Goal: Transaction & Acquisition: Purchase product/service

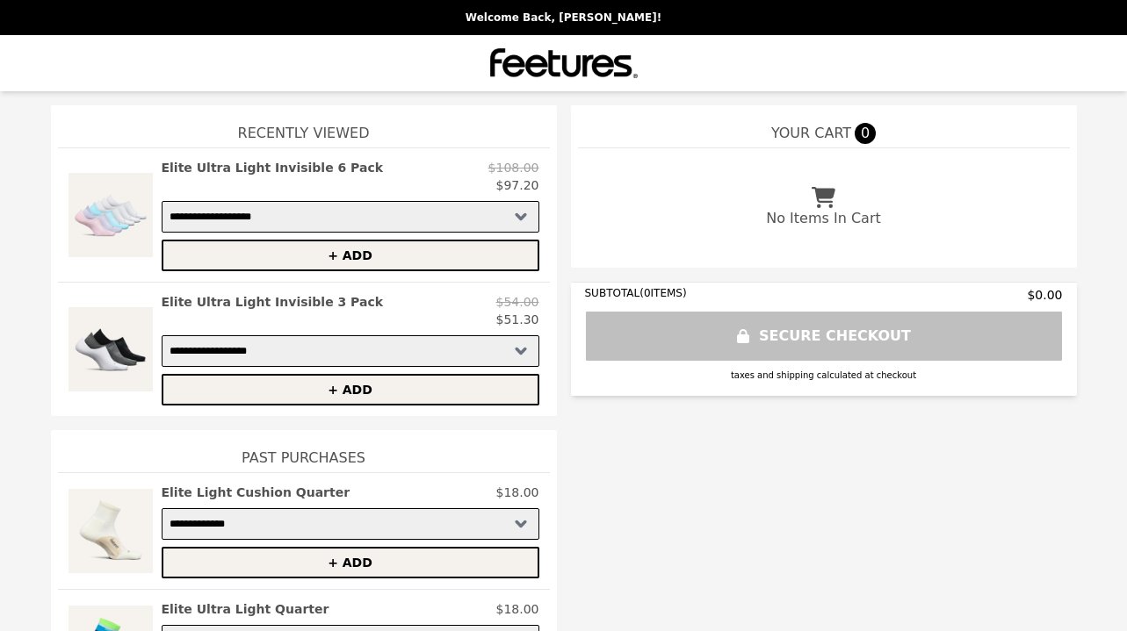
click at [106, 224] on img at bounding box center [111, 215] width 84 height 112
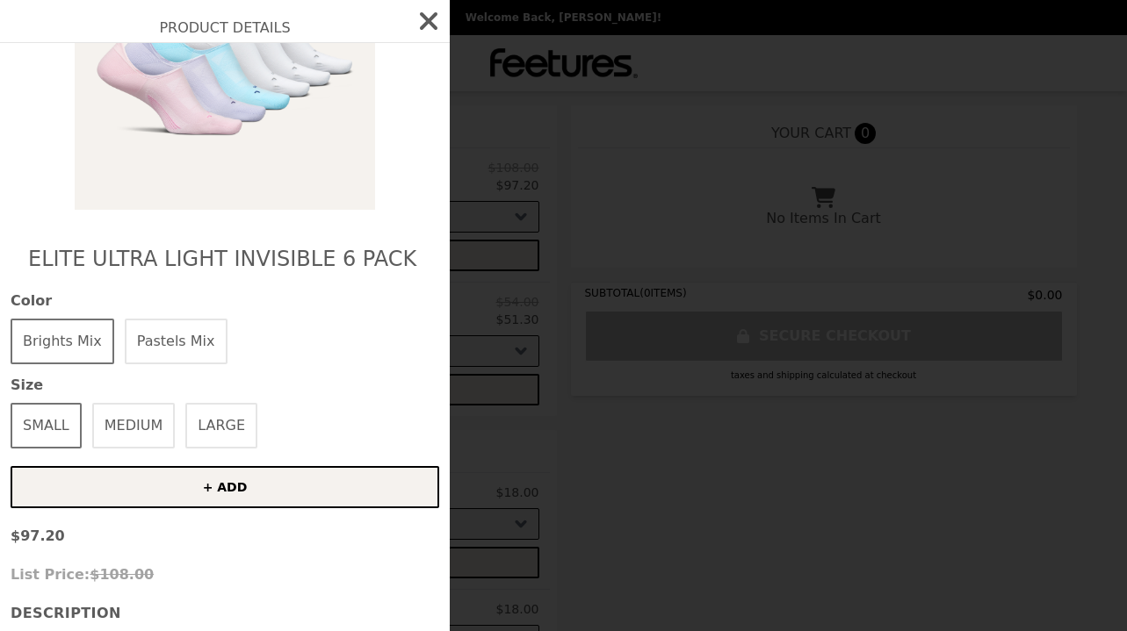
scroll to position [231, 0]
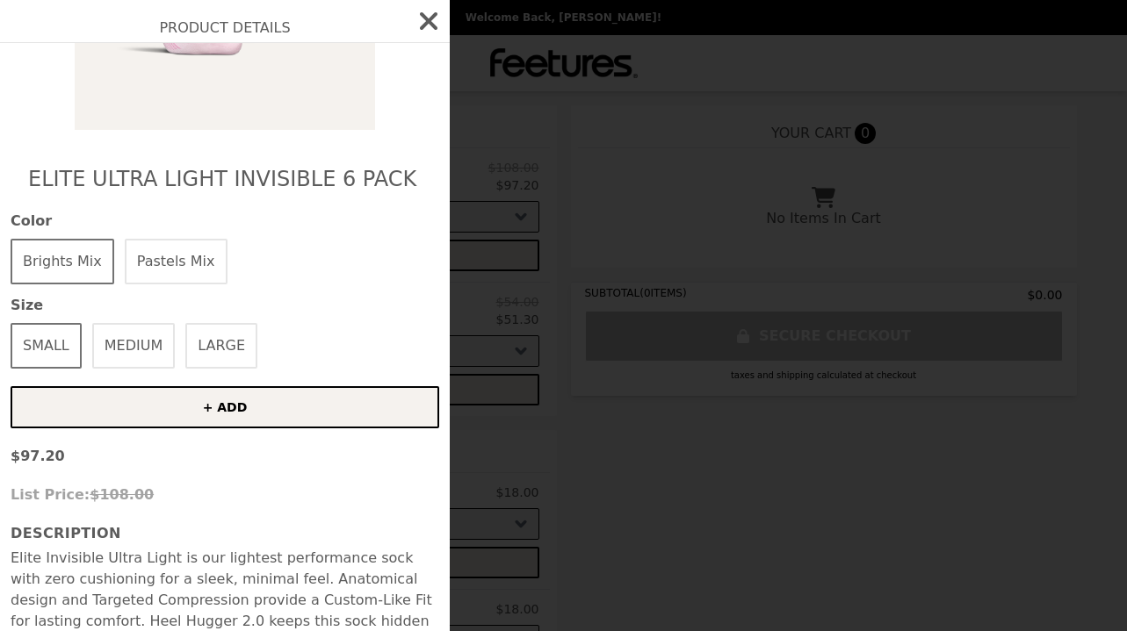
click at [213, 353] on button "LARGE" at bounding box center [221, 346] width 72 height 46
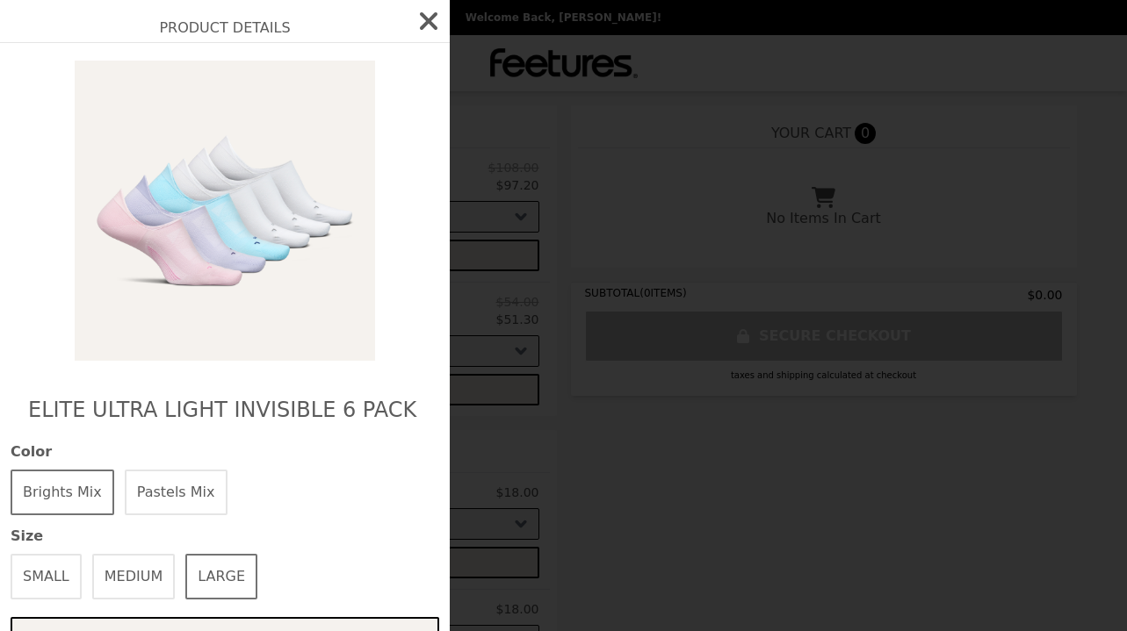
scroll to position [0, 0]
click at [64, 494] on button "Brights Mix" at bounding box center [63, 493] width 104 height 46
click at [192, 487] on button "Pastels Mix" at bounding box center [176, 493] width 103 height 46
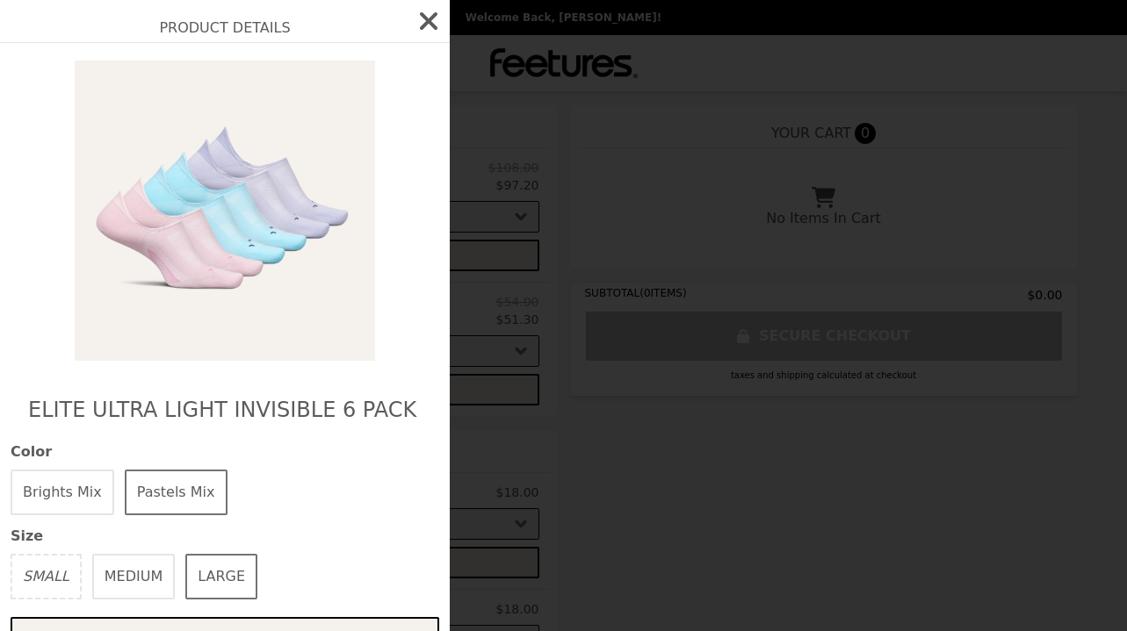
click at [69, 494] on button "Brights Mix" at bounding box center [63, 493] width 104 height 46
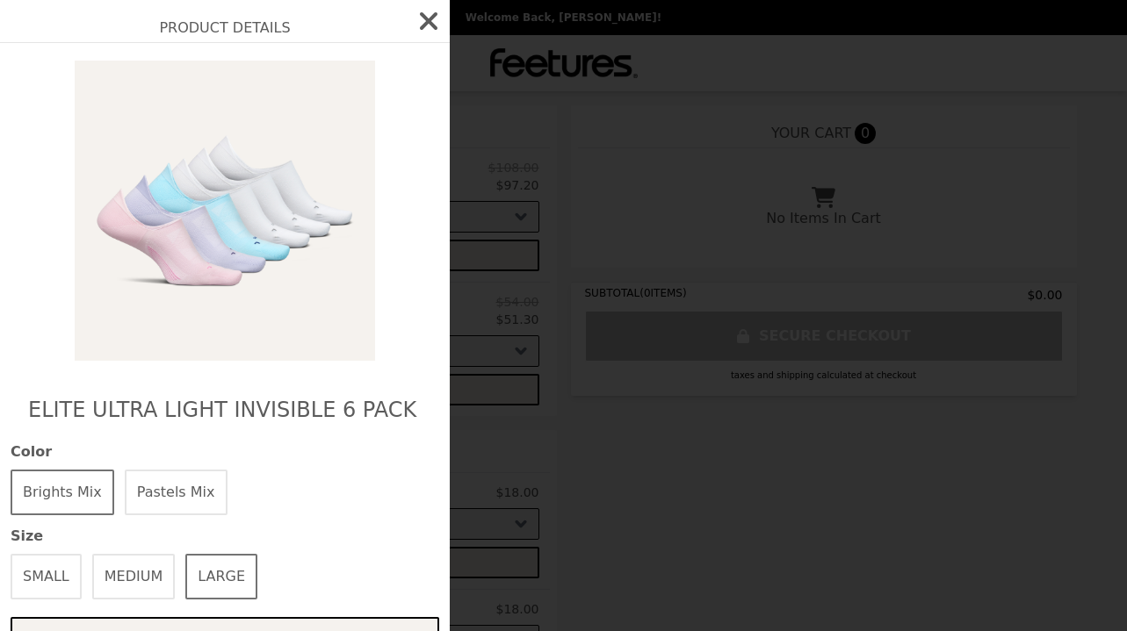
click at [170, 487] on button "Pastels Mix" at bounding box center [176, 493] width 103 height 46
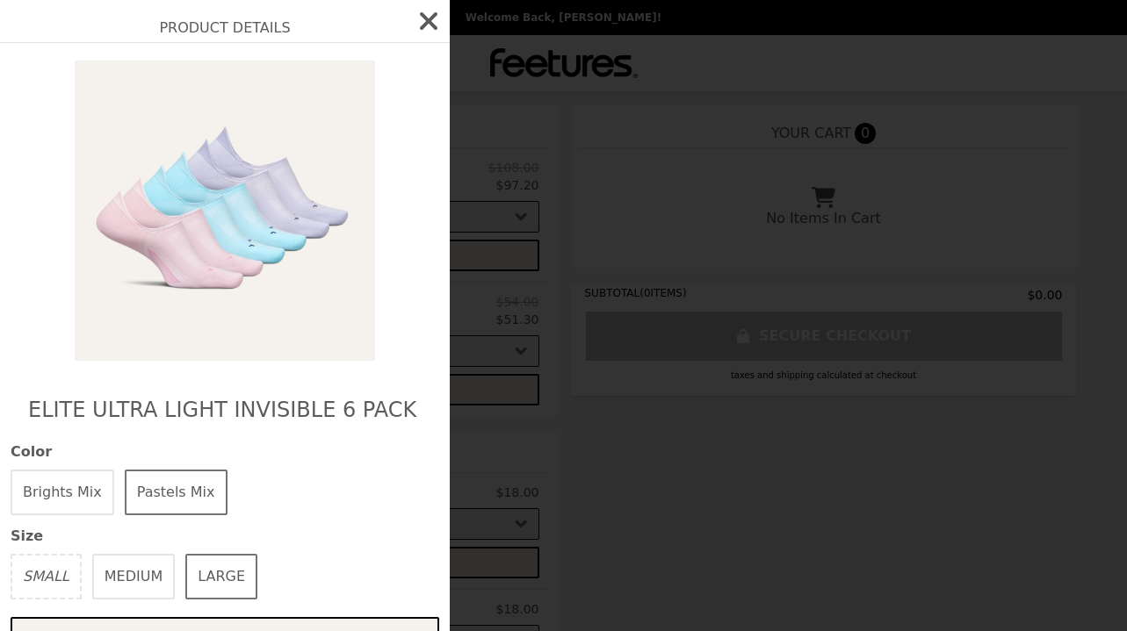
click at [432, 24] on icon "button" at bounding box center [429, 21] width 18 height 18
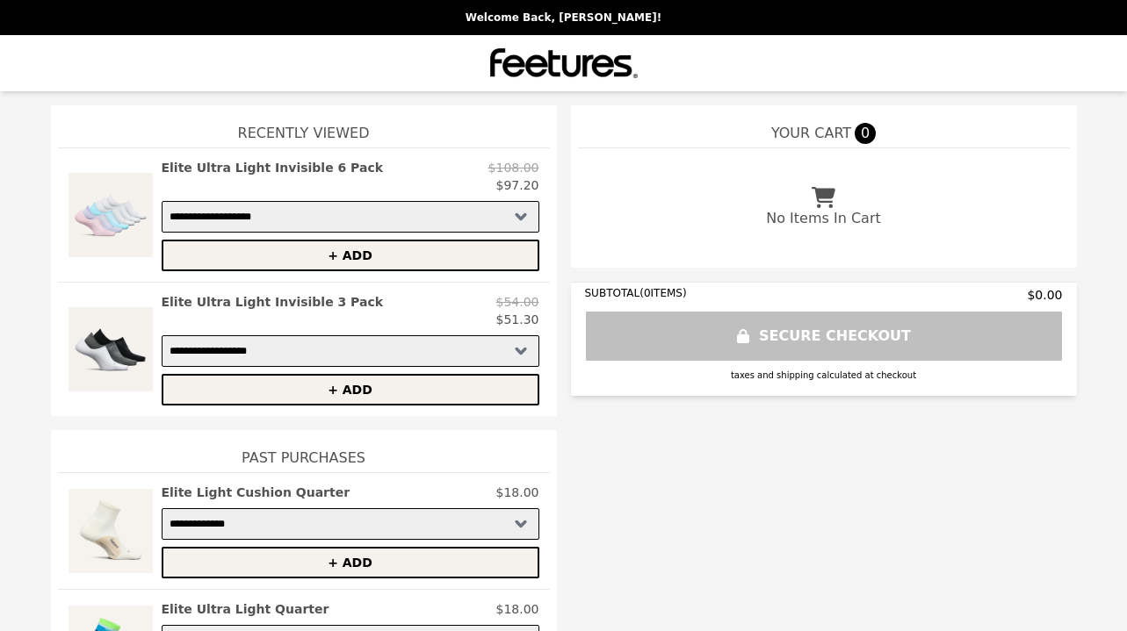
click at [102, 356] on img at bounding box center [111, 349] width 84 height 112
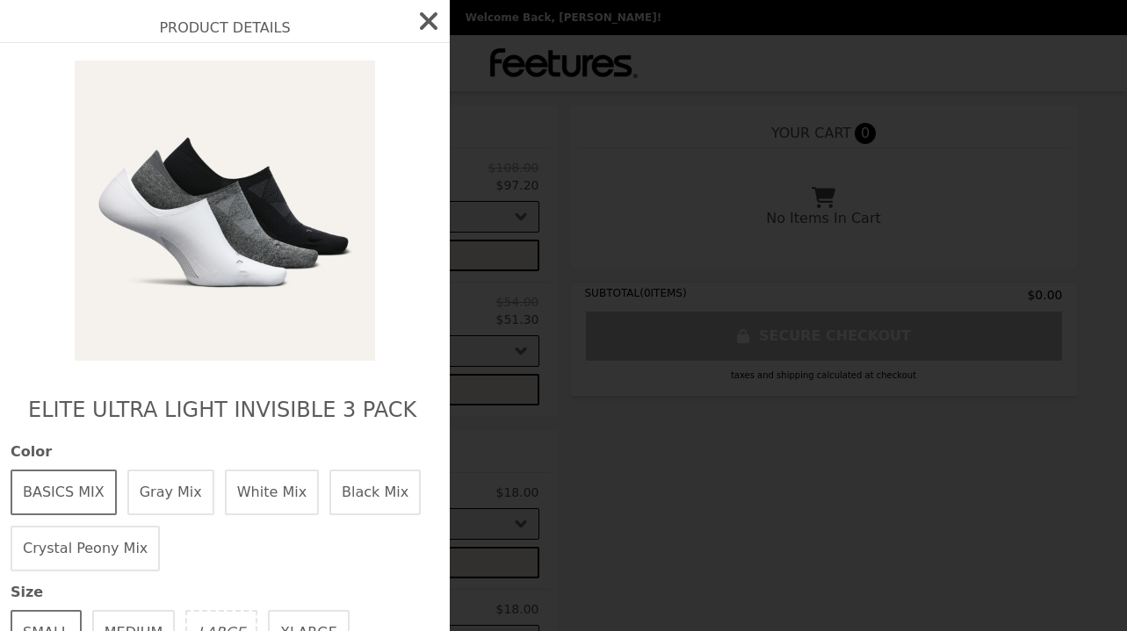
click at [173, 495] on button "Gray Mix" at bounding box center [170, 493] width 87 height 46
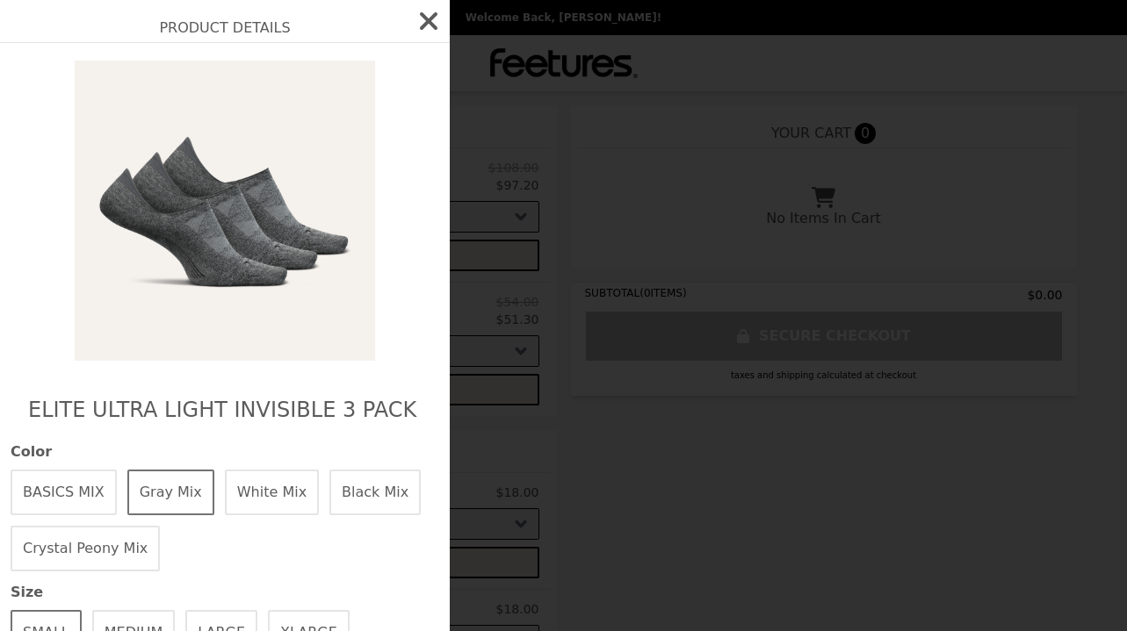
click at [72, 494] on button "BASICS MIX" at bounding box center [64, 493] width 106 height 46
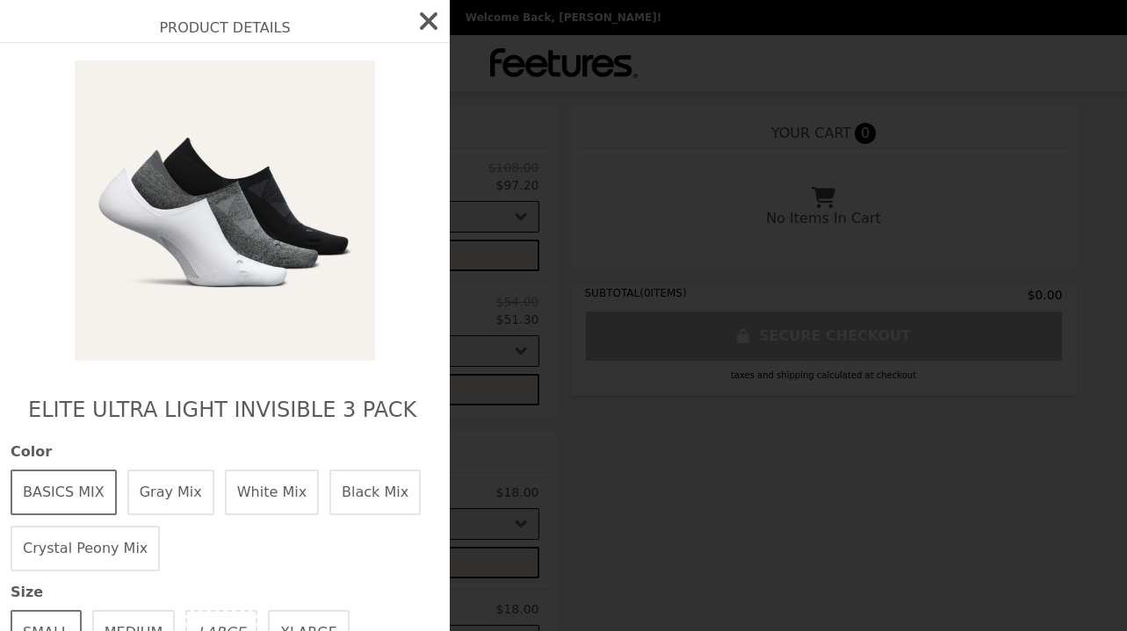
click at [87, 545] on button "Crystal Peony Mix" at bounding box center [85, 549] width 149 height 46
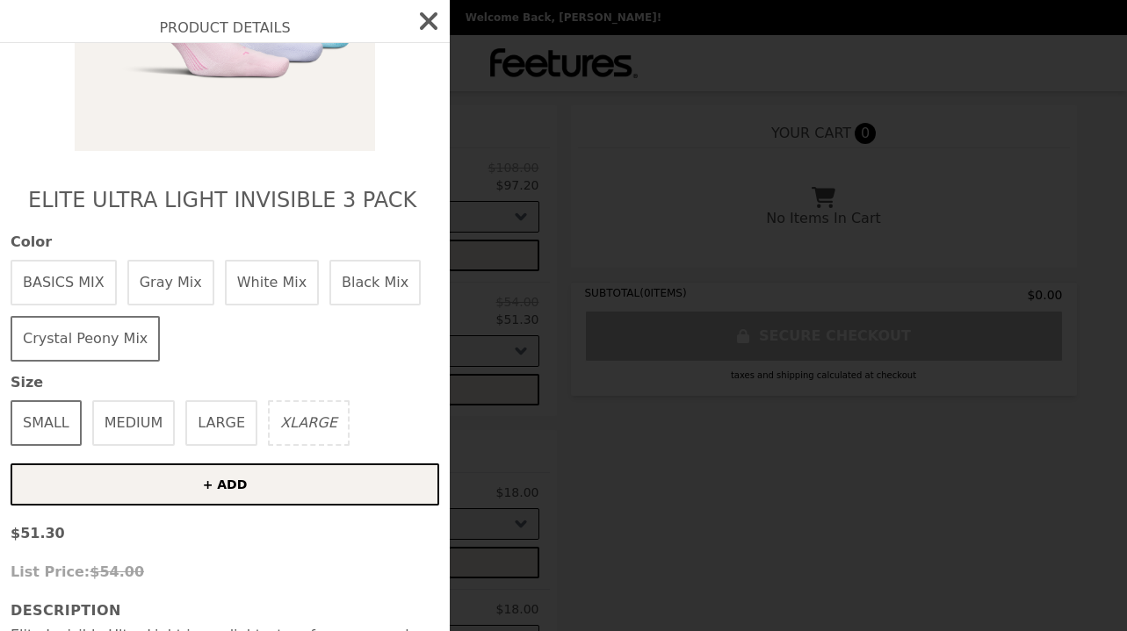
scroll to position [214, 0]
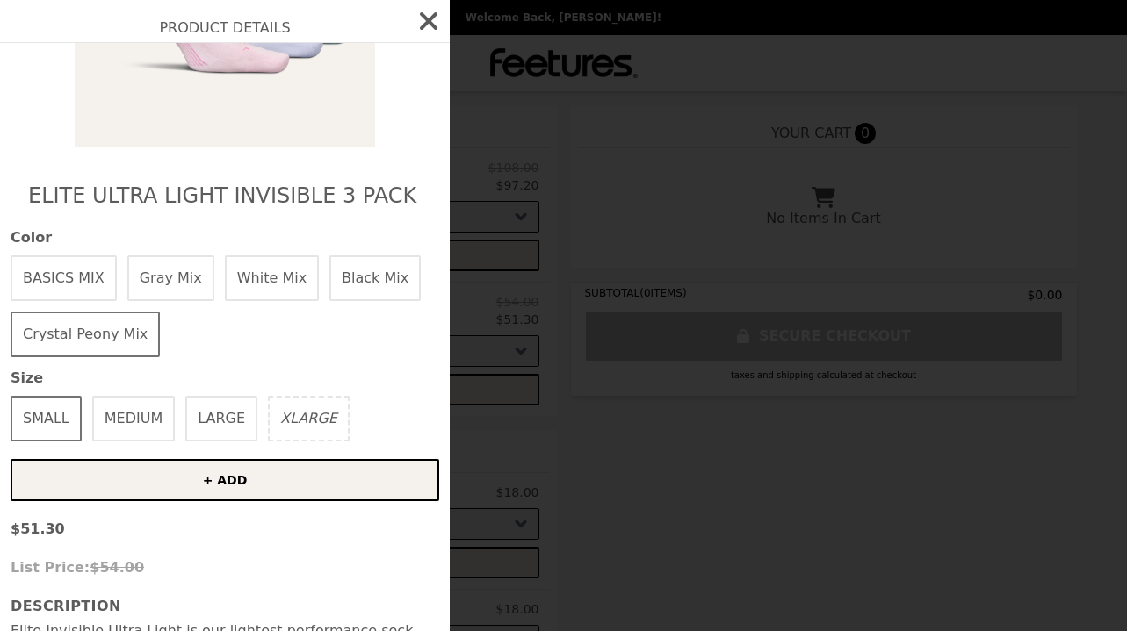
click at [423, 16] on icon "button" at bounding box center [429, 21] width 18 height 18
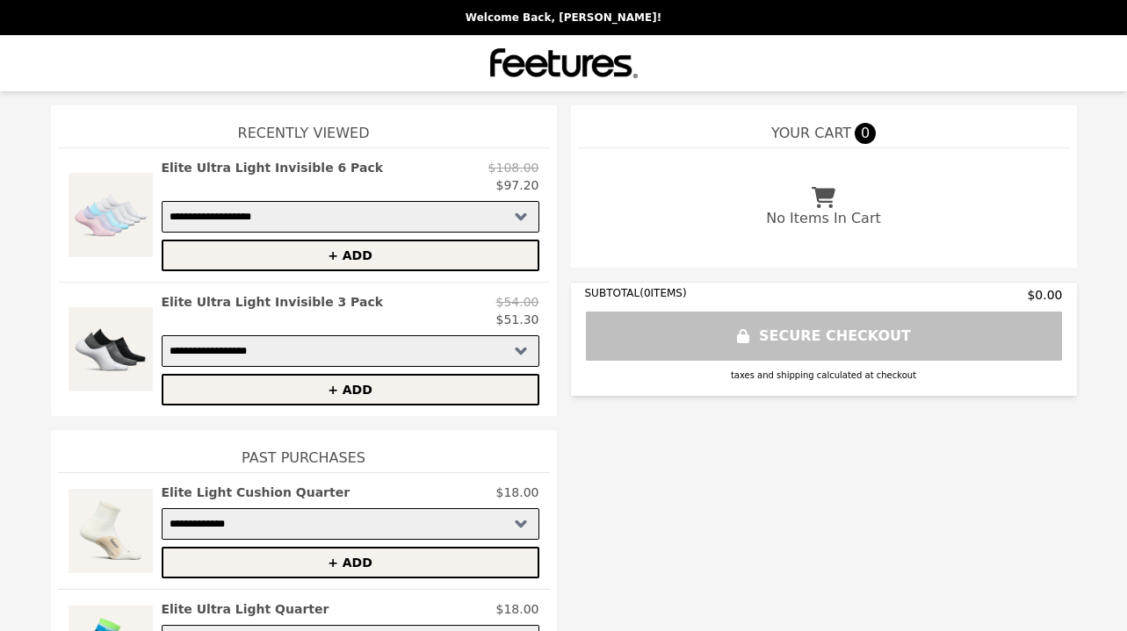
scroll to position [0, 0]
